Goal: Information Seeking & Learning: Learn about a topic

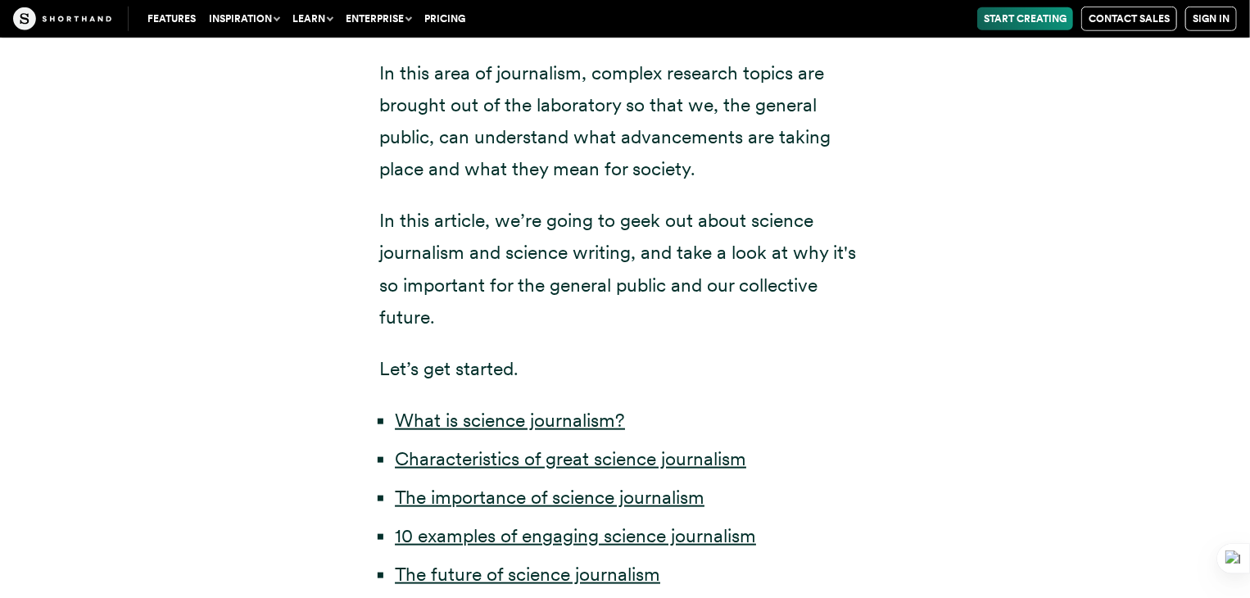
scroll to position [683, 0]
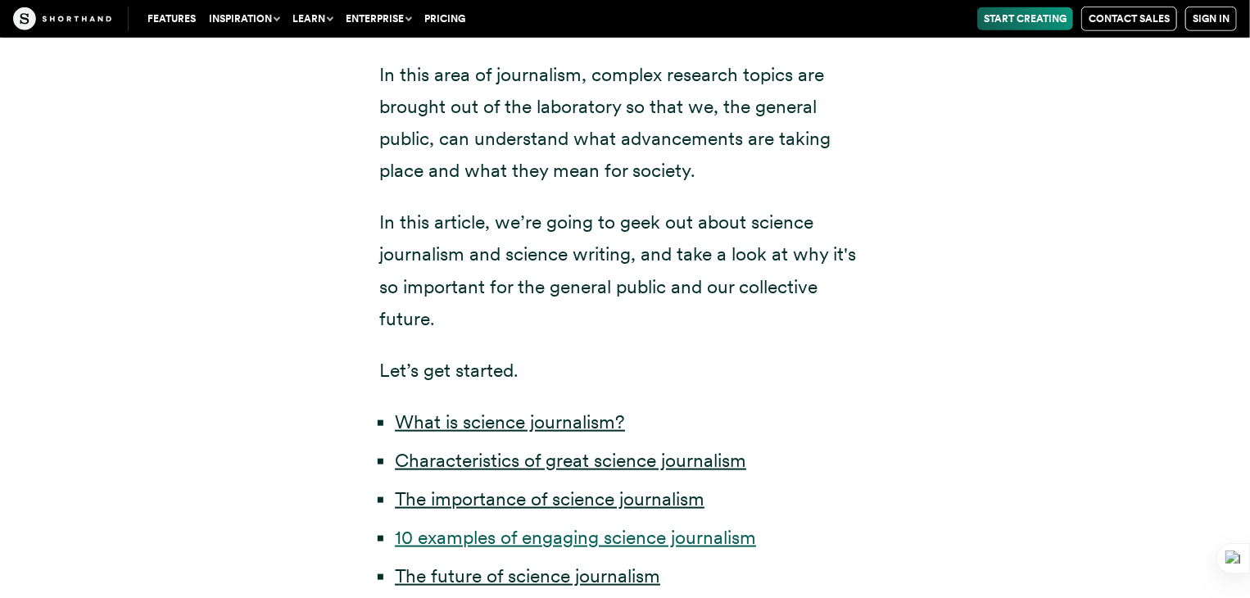
click at [570, 541] on link "10 examples of engaging science journalism" at bounding box center [575, 537] width 361 height 23
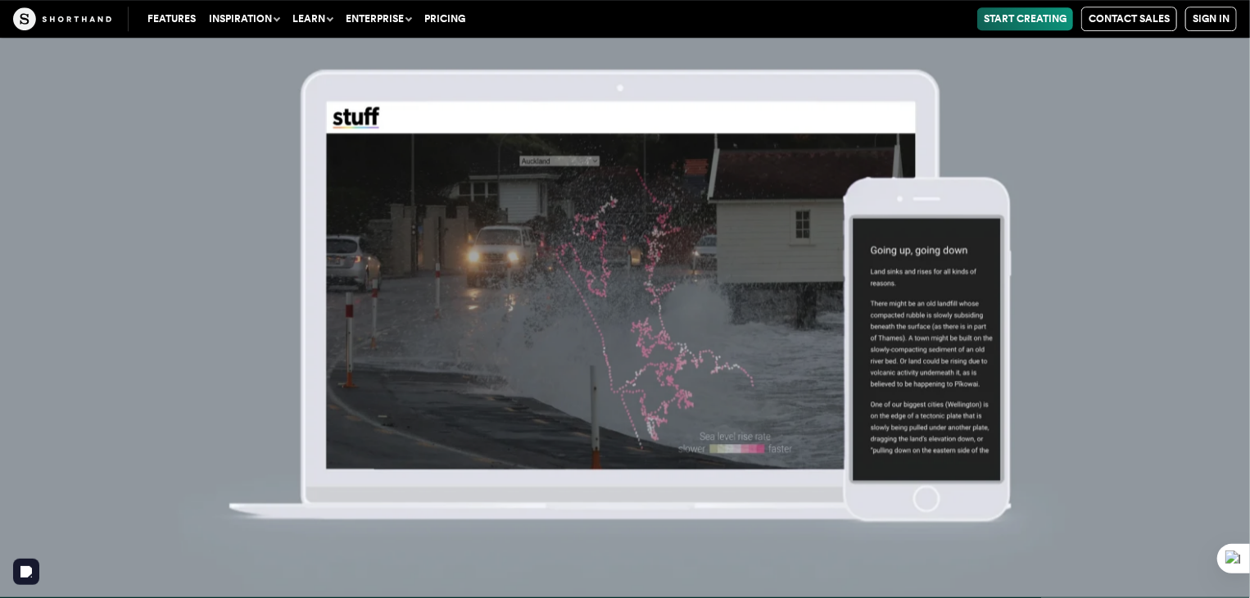
scroll to position [8761, 0]
click at [971, 276] on img at bounding box center [625, 299] width 1250 height 598
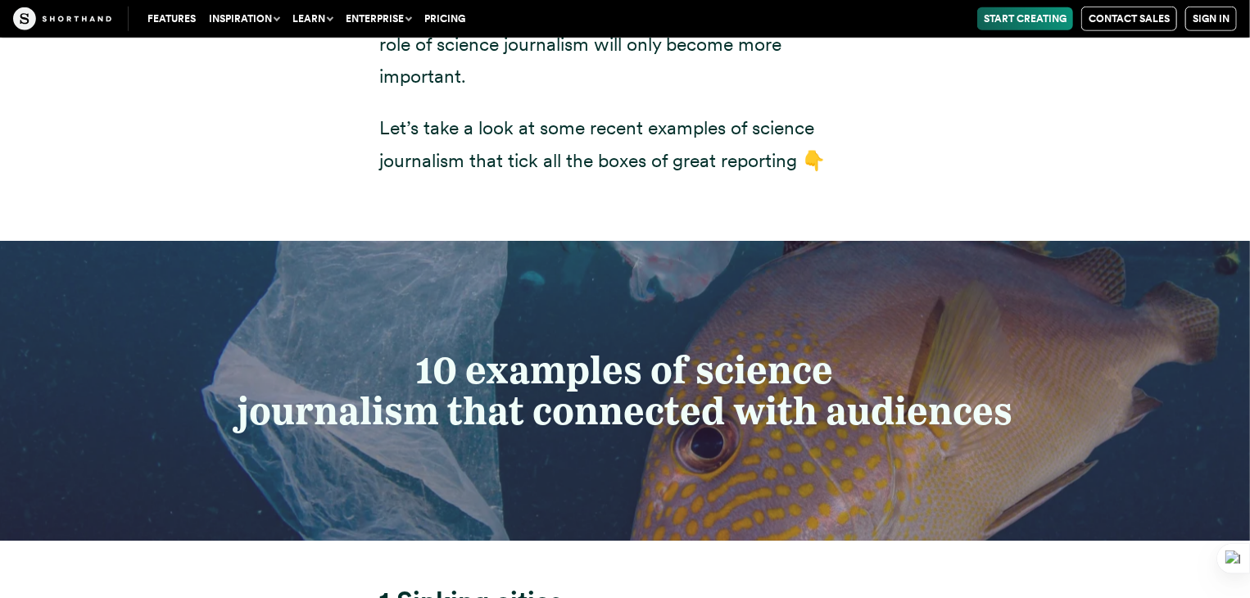
scroll to position [7031, 0]
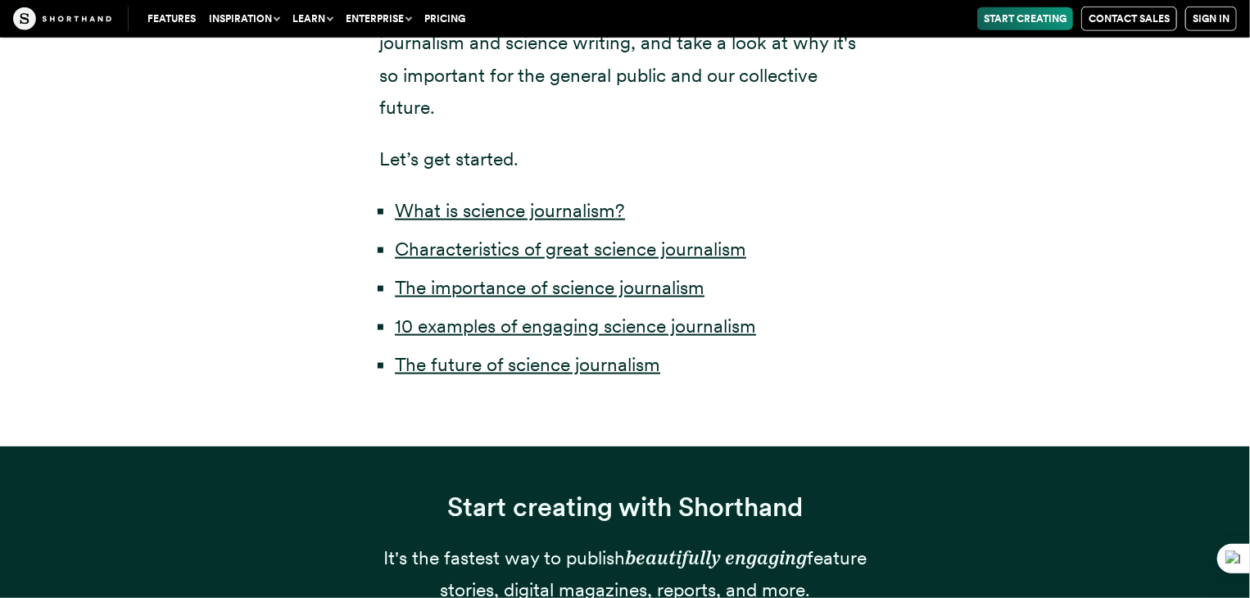
scroll to position [939, 0]
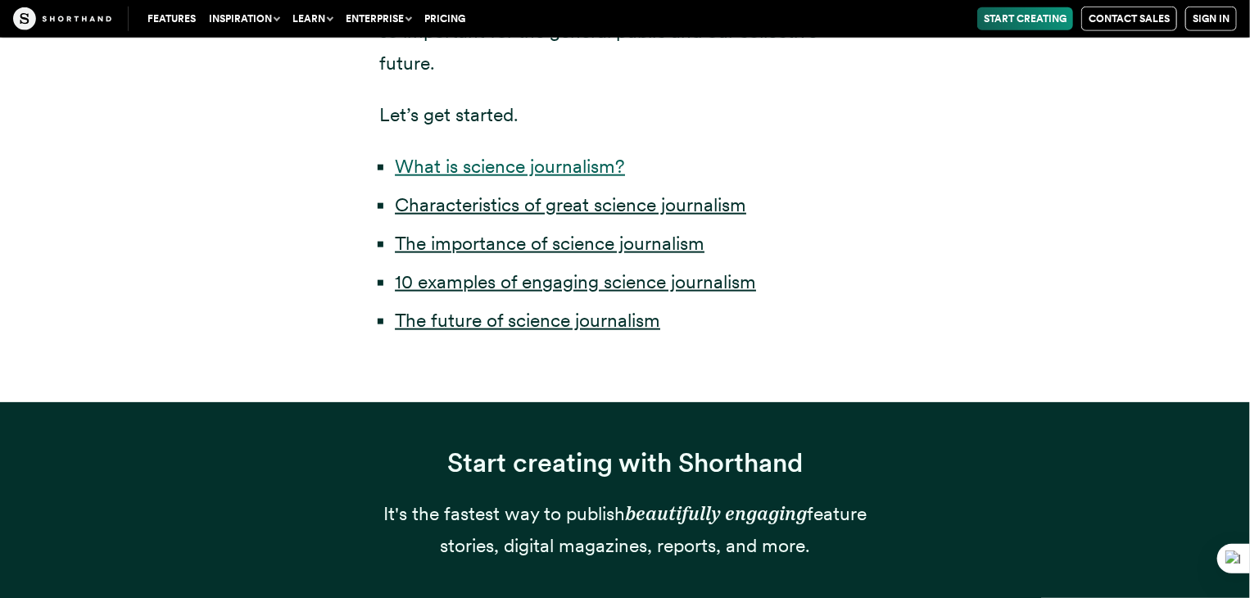
click at [446, 161] on link "What is science journalism?" at bounding box center [510, 166] width 230 height 23
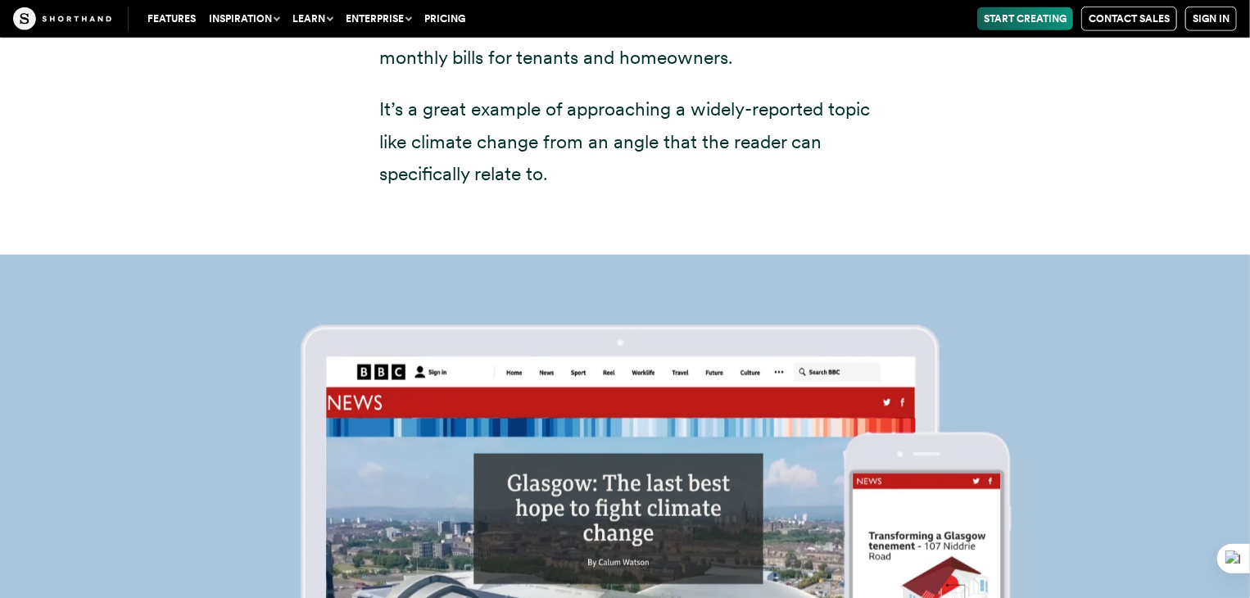
scroll to position [13386, 0]
